Goal: Task Accomplishment & Management: Manage account settings

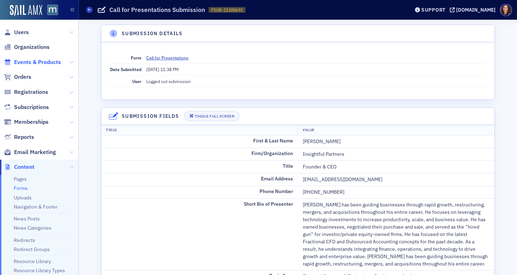
click at [31, 62] on span "Events & Products" at bounding box center [37, 62] width 47 height 8
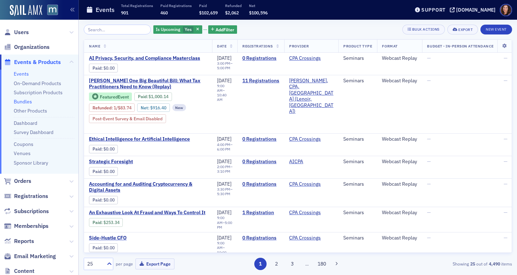
click at [24, 102] on link "Bundles" at bounding box center [23, 102] width 18 height 6
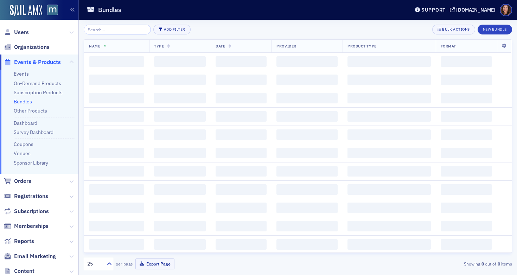
click at [120, 31] on input "search" at bounding box center [117, 30] width 67 height 10
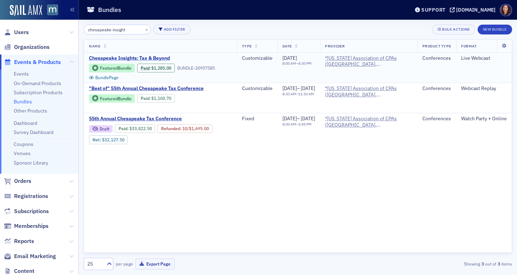
type input "chesapeake insight"
click at [131, 57] on span "Chesapeake Insights: Tax & Beyond" at bounding box center [148, 58] width 118 height 6
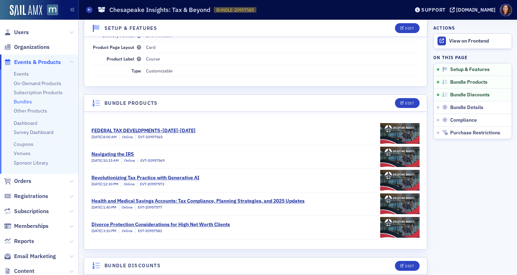
scroll to position [67, 0]
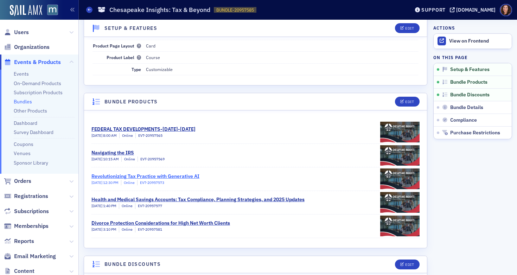
click at [152, 175] on div "Revolutionizing Tax Practice with Generative AI" at bounding box center [146, 176] width 108 height 7
click at [446, 8] on div "Support" at bounding box center [434, 10] width 24 height 6
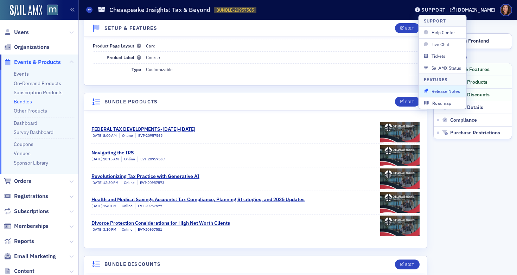
click at [445, 94] on span "Release Notes" at bounding box center [443, 91] width 38 height 6
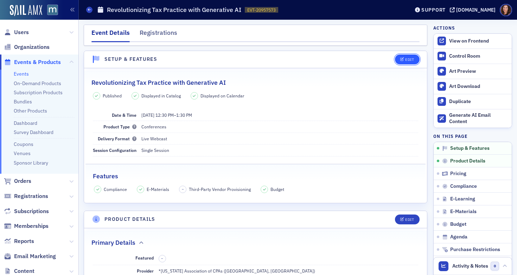
click at [406, 58] on div "Edit" at bounding box center [410, 60] width 9 height 4
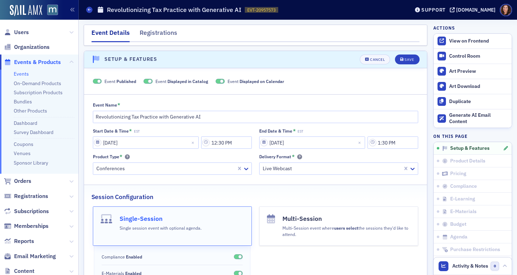
scroll to position [10, 0]
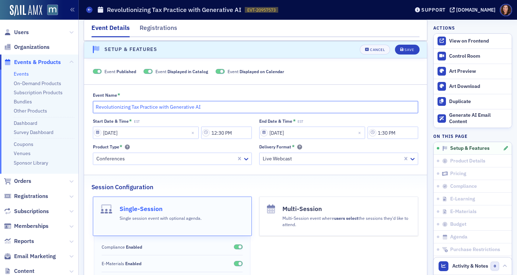
click at [173, 107] on input "Revolutionizing Tax Practice with Generative AI" at bounding box center [256, 107] width 326 height 12
paste input "AI in Tax: Current State & Future Horizons"
type input "AI in Tax: Current State & Future Horizons"
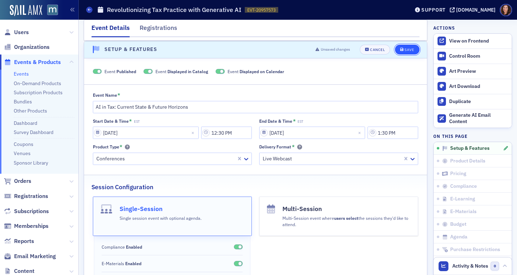
click at [405, 48] on div "Save" at bounding box center [410, 50] width 10 height 4
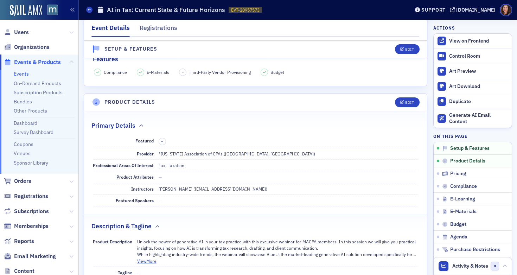
scroll to position [140, 0]
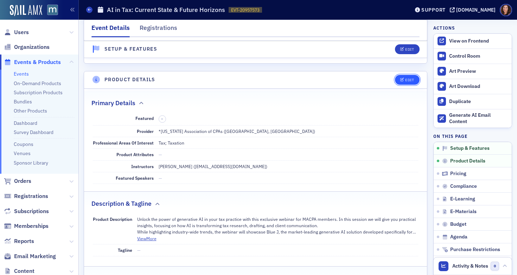
click at [406, 81] on div "Edit" at bounding box center [410, 80] width 9 height 4
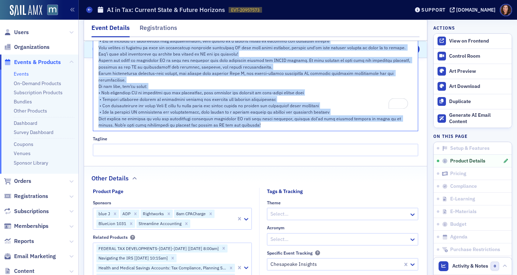
scroll to position [575, 0]
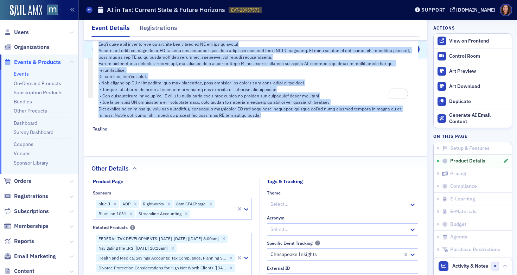
drag, startPoint x: 98, startPoint y: 111, endPoint x: 229, endPoint y: 186, distance: 150.7
click at [229, 186] on div "Event Not Featured Primary Details Venue LIVE- ONLINE WEBCAST Provider *Marylan…" at bounding box center [255, 89] width 343 height 873
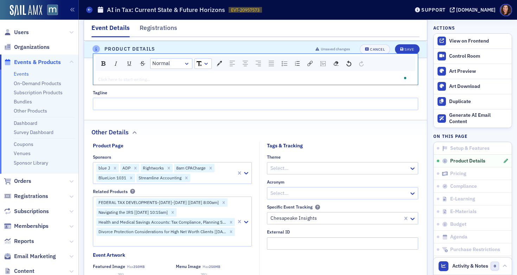
scroll to position [371, 0]
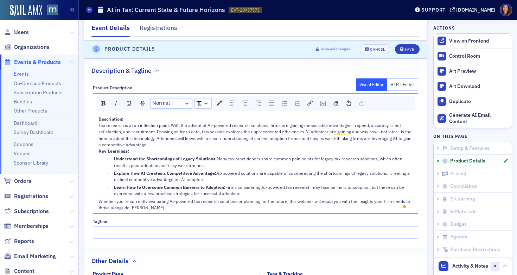
click at [176, 145] on div "Tax research is at an inflection point. With the advent of AI-powered research …" at bounding box center [256, 135] width 315 height 26
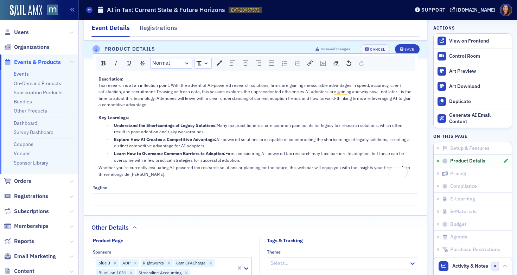
scroll to position [414, 0]
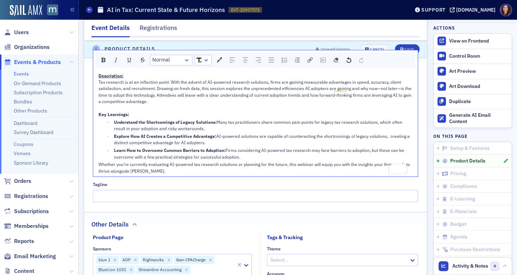
click at [247, 157] on div "Learn How to Overcome Common Barriers to Adoption: Firms considering AI-powered…" at bounding box center [263, 153] width 299 height 13
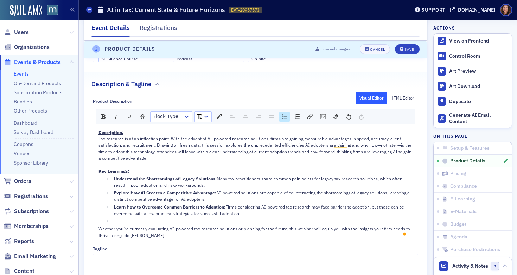
scroll to position [336, 0]
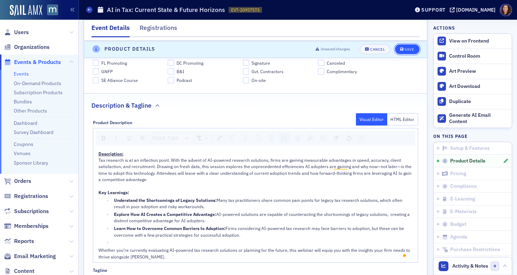
click at [405, 48] on div "Save" at bounding box center [410, 50] width 10 height 4
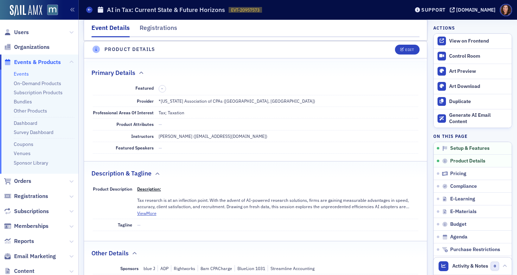
scroll to position [170, 0]
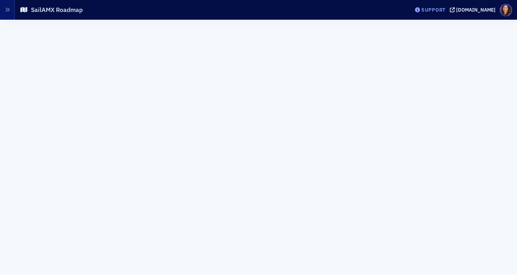
click at [442, 11] on div "Support" at bounding box center [434, 10] width 24 height 6
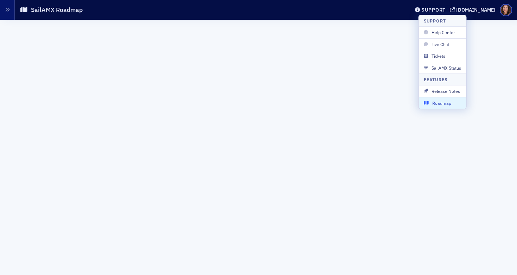
click at [437, 106] on button "Roadmap" at bounding box center [443, 103] width 48 height 12
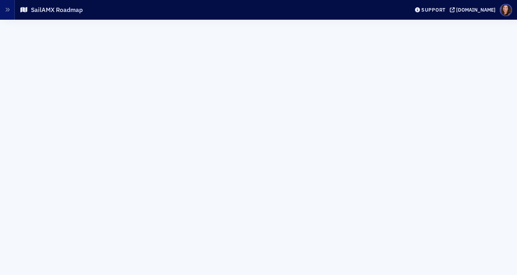
scroll to position [14, 0]
